Goal: Check status: Check status

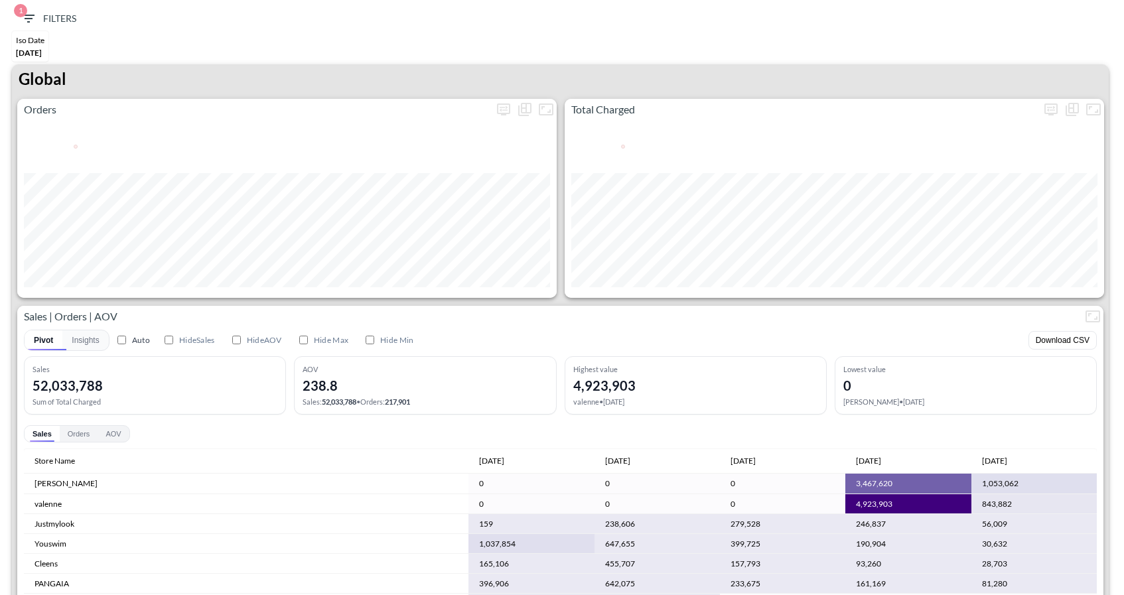
click at [35, 24] on icon "button" at bounding box center [29, 19] width 16 height 16
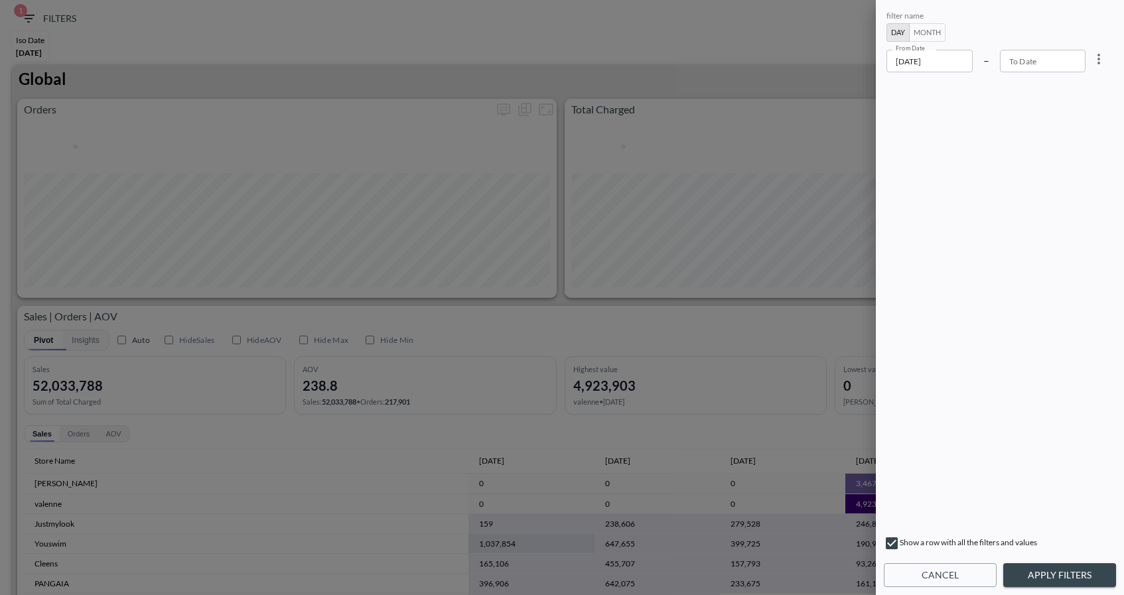
click at [938, 77] on div "filter name Day Month From Date [DATE] From Date – To Date To Date" at bounding box center [1000, 268] width 232 height 521
click at [935, 62] on input "[DATE]" at bounding box center [930, 61] width 86 height 23
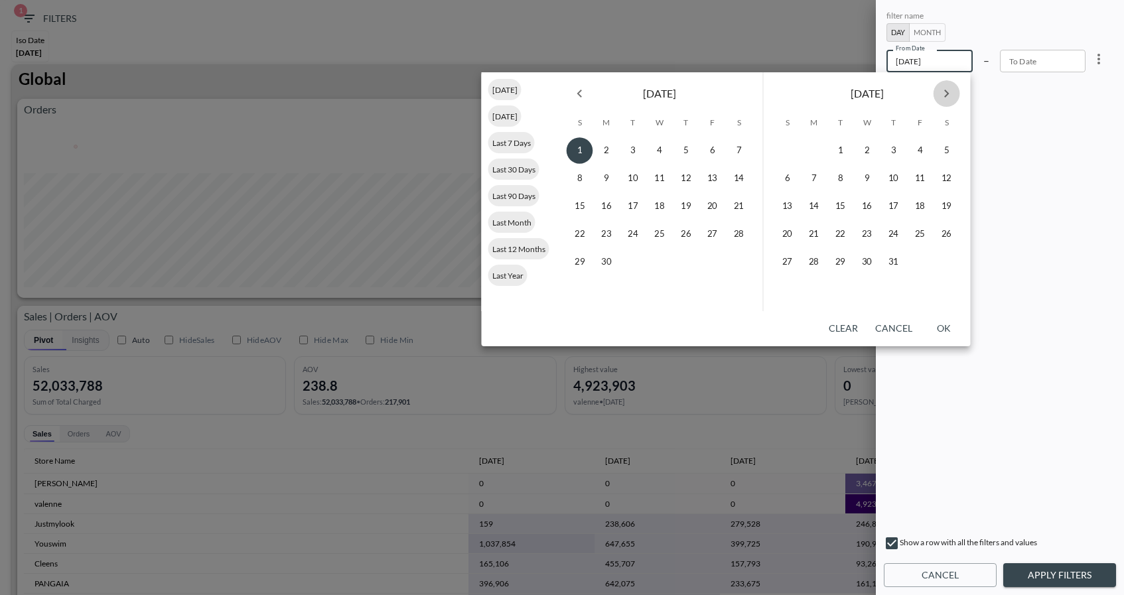
click at [949, 96] on icon "Next month" at bounding box center [947, 94] width 16 height 16
click at [839, 179] on button "7" at bounding box center [841, 178] width 27 height 27
type input "[DATE]"
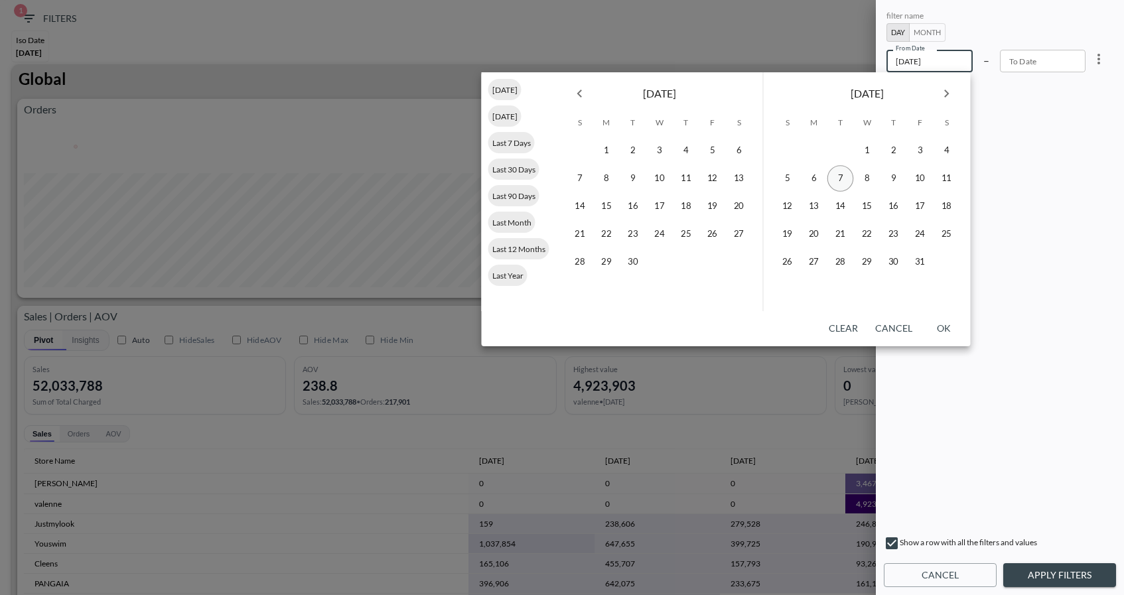
type input "YYYY-MM-DD"
click at [869, 174] on button "8" at bounding box center [867, 178] width 27 height 27
type input "[DATE]"
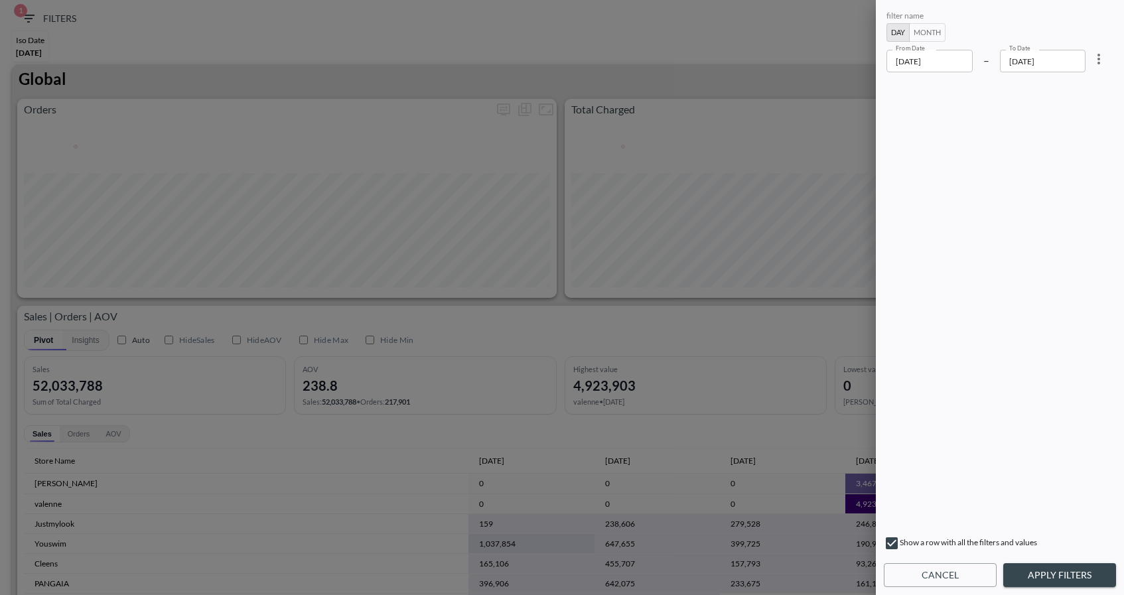
click at [1071, 570] on button "Apply Filters" at bounding box center [1060, 576] width 113 height 25
